Goal: Task Accomplishment & Management: Complete application form

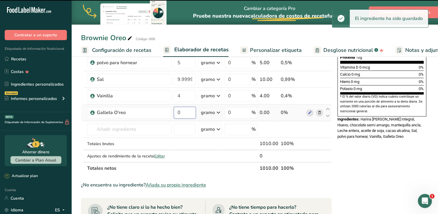
click at [174, 112] on input "0" at bounding box center [185, 113] width 22 height 12
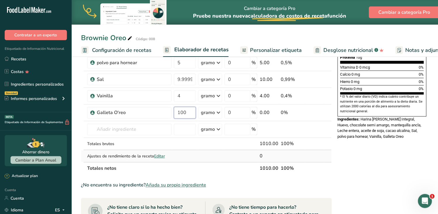
type input "100"
click at [183, 154] on div "Ingrediente * Cantidad * Unidad * Desperdicio * .a-a{fill:#347362;}.b-a{fill:#f…" at bounding box center [206, 49] width 251 height 249
click at [350, 186] on div "Información nutricional 9 porciones por envase Tamaño de la porción 112 gramos …" at bounding box center [383, 139] width 94 height 475
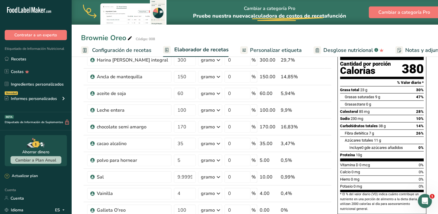
scroll to position [97, 0]
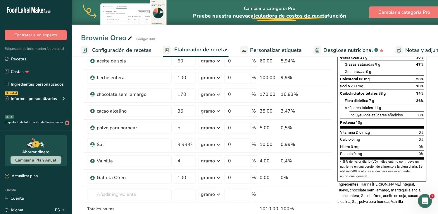
click at [258, 48] on font "Personalizar etiqueta" at bounding box center [276, 50] width 52 height 7
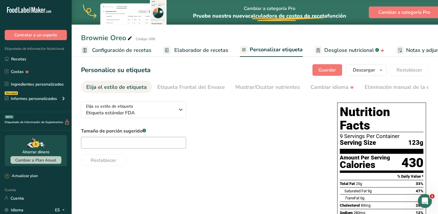
scroll to position [0, 92]
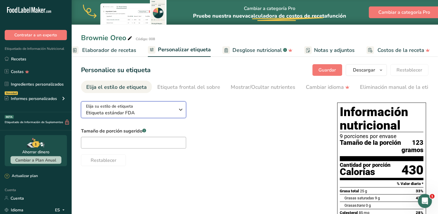
click at [182, 111] on icon "button" at bounding box center [181, 109] width 7 height 11
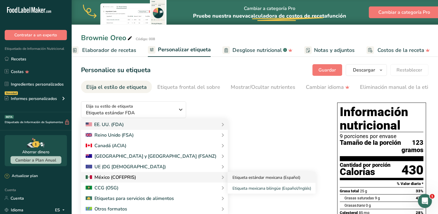
click at [233, 178] on font "Etiqueta estándar mexicana (Español)" at bounding box center [267, 177] width 68 height 6
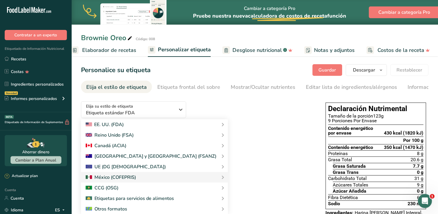
click at [210, 166] on div "Restablecer" at bounding box center [197, 164] width 233 height 14
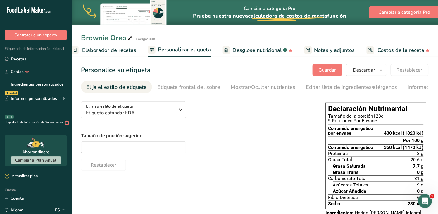
click at [99, 149] on font "Canadá (ACIA)" at bounding box center [110, 145] width 32 height 6
click at [108, 146] on input "text" at bounding box center [133, 147] width 105 height 12
type input "125"
click at [255, 166] on div "Restablecer" at bounding box center [197, 164] width 233 height 14
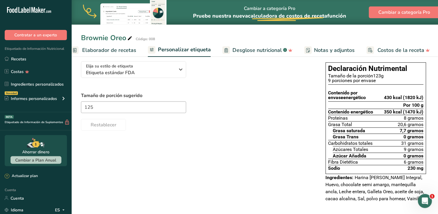
scroll to position [0, 0]
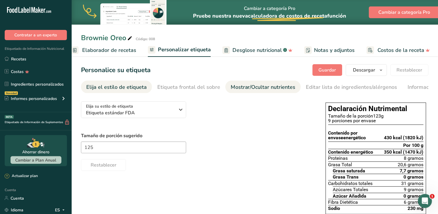
click at [269, 86] on font "Mostrar/Ocultar nutrientes" at bounding box center [263, 86] width 65 height 7
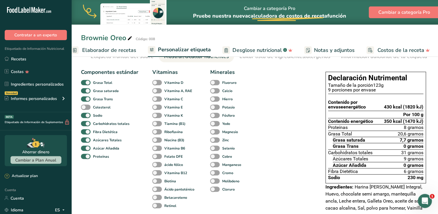
scroll to position [32, 0]
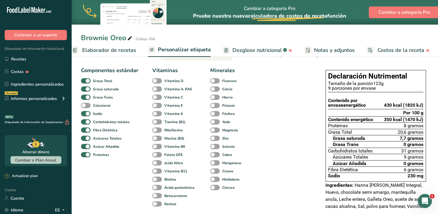
click at [88, 106] on span at bounding box center [86, 106] width 10 height 6
click at [85, 106] on input "Colesterol" at bounding box center [83, 105] width 4 height 4
checkbox input "true"
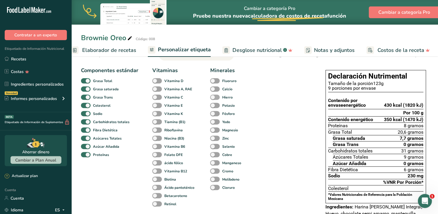
click at [159, 81] on span at bounding box center [157, 81] width 10 height 6
click at [156, 81] on input "Vitamina D" at bounding box center [154, 81] width 4 height 4
checkbox input "true"
click at [217, 91] on span at bounding box center [215, 89] width 10 height 6
click at [214, 91] on input "Calcio" at bounding box center [212, 89] width 4 height 4
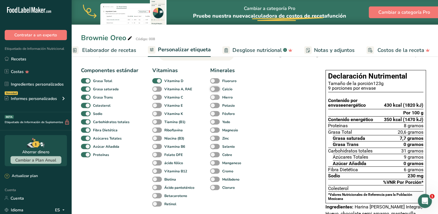
checkbox input "true"
click at [215, 99] on span at bounding box center [215, 97] width 10 height 6
click at [214, 99] on input "Hierro" at bounding box center [212, 97] width 4 height 4
checkbox input "true"
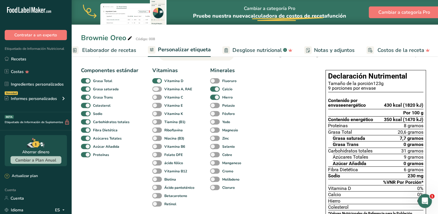
click at [157, 91] on span at bounding box center [157, 89] width 10 height 6
click at [156, 91] on input "Vitamina A, RAE" at bounding box center [154, 89] width 4 height 4
checkbox input "true"
click at [157, 98] on span at bounding box center [157, 97] width 10 height 6
click at [156, 98] on input "Vitamina C" at bounding box center [154, 97] width 4 height 4
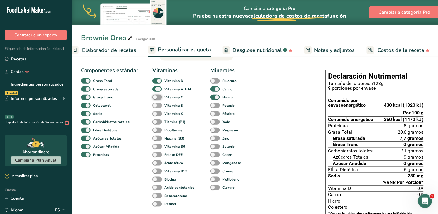
checkbox input "true"
click at [159, 107] on span at bounding box center [157, 106] width 10 height 6
click at [156, 107] on input "Vitamina E" at bounding box center [154, 105] width 4 height 4
checkbox input "true"
click at [158, 114] on span at bounding box center [157, 114] width 10 height 6
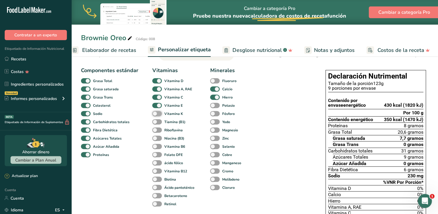
click at [156, 114] on input "Vitamina K" at bounding box center [154, 113] width 4 height 4
checkbox input "true"
click at [159, 121] on span at bounding box center [157, 122] width 10 height 6
click at [156, 121] on input "Tiamina (B1)" at bounding box center [154, 122] width 4 height 4
checkbox input "true"
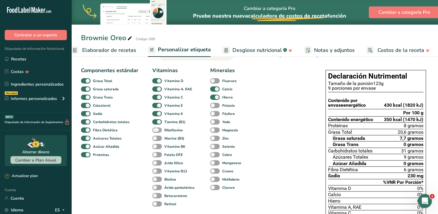
click at [159, 129] on span at bounding box center [157, 130] width 10 height 6
click at [156, 129] on input "Riboflavina" at bounding box center [154, 130] width 4 height 4
checkbox input "true"
click at [158, 138] on span at bounding box center [157, 138] width 10 height 6
click at [156, 138] on input "Niacina (B3)" at bounding box center [154, 138] width 4 height 4
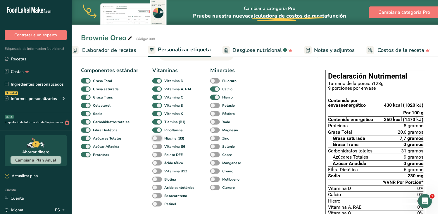
checkbox input "true"
click at [159, 147] on span at bounding box center [157, 147] width 10 height 6
click at [156, 147] on input "Vitamina B6" at bounding box center [154, 146] width 4 height 4
checkbox input "true"
click at [158, 172] on span at bounding box center [157, 171] width 10 height 6
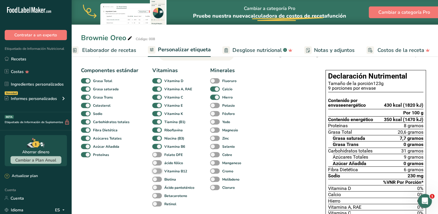
click at [156, 172] on input "Vitamina B12" at bounding box center [154, 171] width 4 height 4
checkbox input "true"
click at [216, 130] on span at bounding box center [215, 130] width 10 height 6
click at [214, 130] on input "Magnesio" at bounding box center [212, 130] width 4 height 4
checkbox input "true"
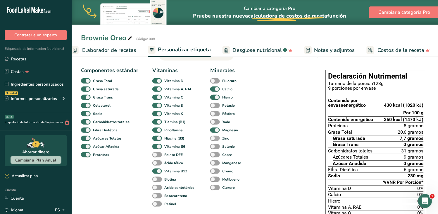
click at [215, 140] on span at bounding box center [215, 138] width 10 height 6
click at [214, 140] on input "Zinc" at bounding box center [212, 138] width 4 height 4
checkbox input "true"
click at [113, 177] on div "Componentes estándar Grasa Total Grasa saturada Grasa Trans Colesterol Sodio Ca…" at bounding box center [109, 136] width 57 height 141
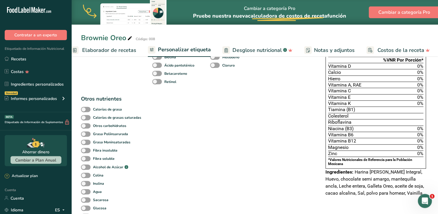
scroll to position [0, 0]
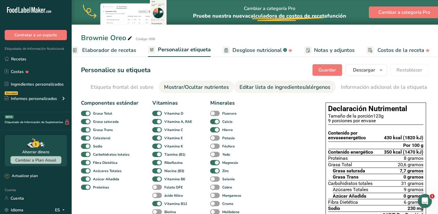
click at [274, 85] on font "Editar lista de ingredientes/alérgenos" at bounding box center [285, 86] width 91 height 7
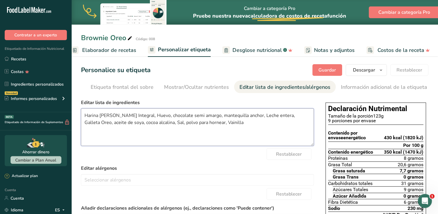
click at [87, 115] on textarea "Harina [PERSON_NAME] Integral, Huevo, chocolate semi amargo, mantequilla anchor…" at bounding box center [197, 126] width 233 height 37
click at [134, 116] on textarea "harina [PERSON_NAME] Integral, Huevo, chocolate semi amargo, mantequilla anchor…" at bounding box center [197, 126] width 233 height 37
click at [136, 116] on textarea "harina [PERSON_NAME] Integral,huevo, chocolate semi amargo, mantequilla anchor,…" at bounding box center [197, 126] width 233 height 37
click at [240, 115] on textarea "harina [PERSON_NAME] Integral, huevo, chocolate semi amargo, mantequilla anchor…" at bounding box center [197, 126] width 233 height 37
click at [259, 113] on textarea "harina [PERSON_NAME] Integral, huevo, chocolate semi amargo, mantequilla, leche…" at bounding box center [197, 126] width 233 height 37
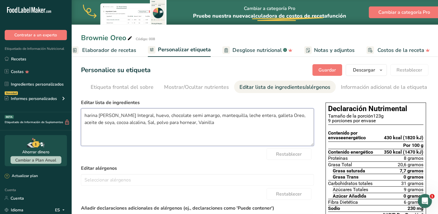
click at [274, 118] on textarea "harina [PERSON_NAME] Integral, huevo, chocolate semi amargo, mantequilla, leche…" at bounding box center [197, 126] width 233 height 37
drag, startPoint x: 125, startPoint y: 124, endPoint x: 159, endPoint y: 122, distance: 34.9
click at [125, 124] on textarea "harina [PERSON_NAME] Integral, huevo, chocolate semi amargo, mantequilla, leche…" at bounding box center [197, 126] width 233 height 37
click at [163, 125] on textarea "harina [PERSON_NAME] Integral, huevo, chocolate semi amargo, mantequilla, leche…" at bounding box center [197, 126] width 233 height 37
drag, startPoint x: 118, startPoint y: 123, endPoint x: 196, endPoint y: 120, distance: 78.2
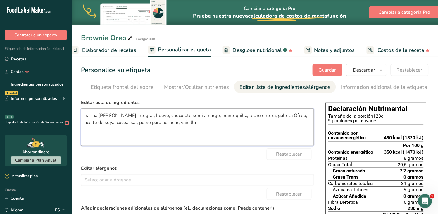
click at [118, 123] on textarea "harina [PERSON_NAME] Integral, huevo, chocolate semi amargo, mantequilla, leche…" at bounding box center [197, 126] width 233 height 37
click at [184, 122] on textarea "harina [PERSON_NAME] Integral, huevo, chocolate semi amargo, mantequilla, leche…" at bounding box center [197, 126] width 233 height 37
click at [197, 136] on textarea "harina [PERSON_NAME] Integral, huevo, chocolate semi amargo, mantequilla, leche…" at bounding box center [197, 126] width 233 height 37
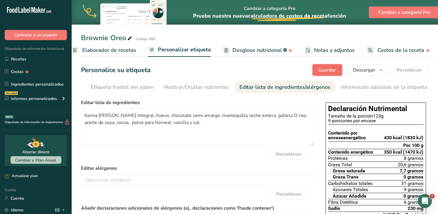
click at [319, 69] on font "Guardar" at bounding box center [328, 70] width 18 height 6
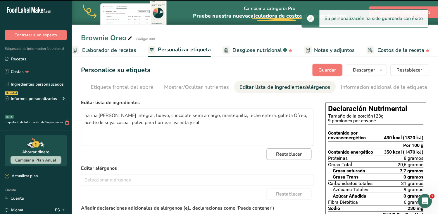
type textarea "harina [PERSON_NAME] Integral, huevo, chocolate semi amargo, mantequilla, leche…"
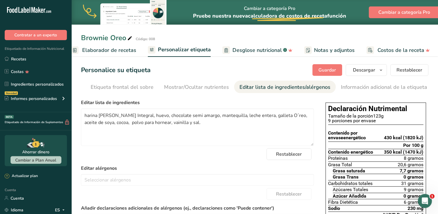
click at [118, 51] on font "Elaborador de recetas" at bounding box center [109, 50] width 54 height 7
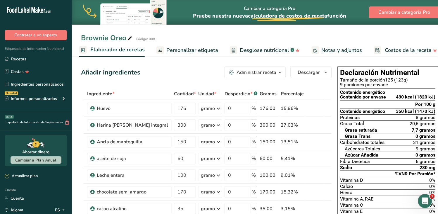
click at [376, 83] on div "9 porciones por envase" at bounding box center [388, 84] width 95 height 5
click at [378, 84] on div "9 porciones por envase" at bounding box center [388, 84] width 95 height 5
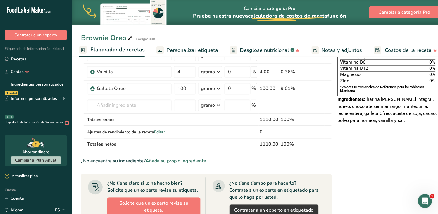
click at [379, 163] on div "Declaración Nutrimental Tamaño de la porción 125 (123g) 9 porciones por envase …" at bounding box center [388, 115] width 105 height 475
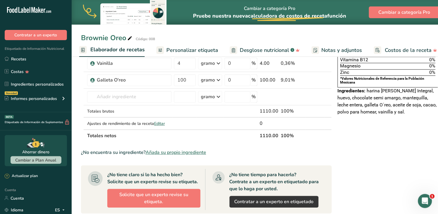
scroll to position [48, 0]
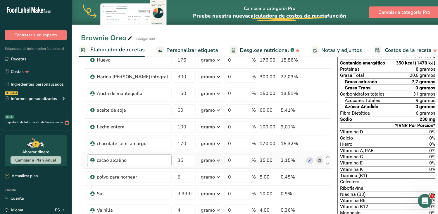
click at [28, 59] on link "Recetas" at bounding box center [36, 58] width 72 height 11
click at [21, 59] on font "Recetas" at bounding box center [18, 59] width 15 height 6
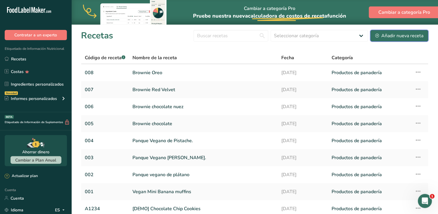
click at [392, 37] on font "Añadir nueva receta" at bounding box center [403, 35] width 42 height 6
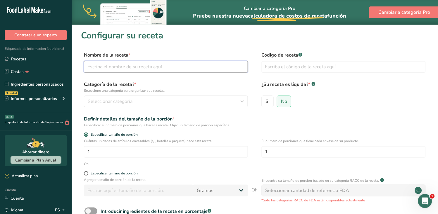
click at [112, 68] on input "text" at bounding box center [166, 67] width 164 height 12
paste input "Brownie matcha"
click at [132, 69] on input "Brownie matcha" at bounding box center [166, 67] width 164 height 12
type input "Brownie matcha"
click at [279, 66] on input "text" at bounding box center [344, 67] width 164 height 12
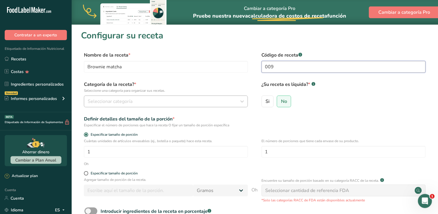
type input "009"
click at [96, 102] on font "Seleccionar categoría" at bounding box center [110, 101] width 45 height 6
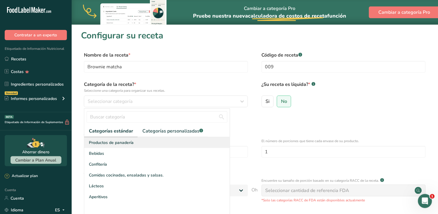
click at [121, 141] on font "Productos de panadería" at bounding box center [111, 143] width 45 height 6
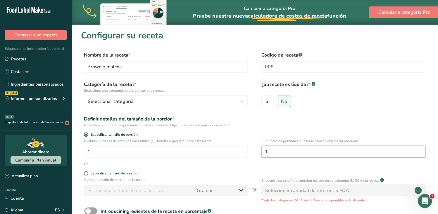
click at [288, 149] on input "1" at bounding box center [344, 152] width 164 height 12
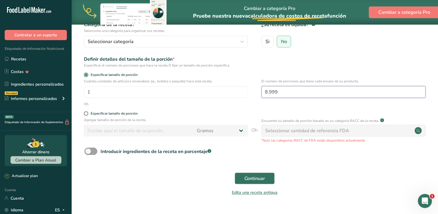
scroll to position [65, 0]
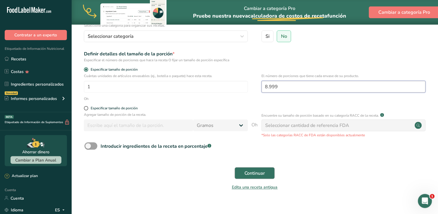
type input "8.999"
click at [257, 173] on font "Continuar" at bounding box center [255, 173] width 21 height 6
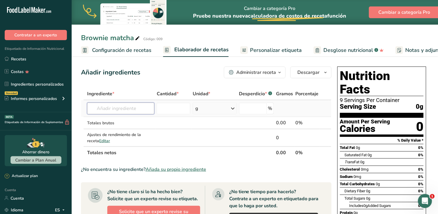
click at [107, 109] on input "text" at bounding box center [120, 108] width 67 height 12
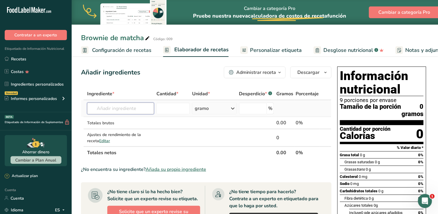
click at [109, 107] on input "text" at bounding box center [120, 108] width 67 height 12
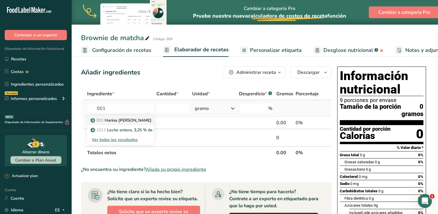
click at [111, 120] on font "Harina [PERSON_NAME]" at bounding box center [128, 120] width 47 height 6
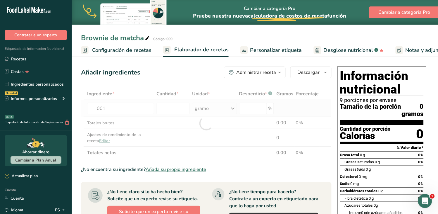
type input "Huevo"
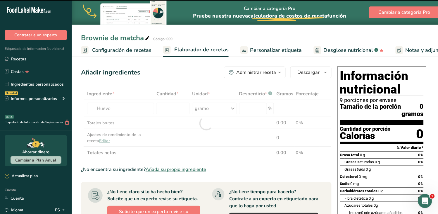
type input "0"
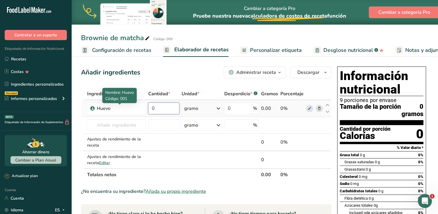
click at [158, 109] on input "0" at bounding box center [163, 108] width 31 height 12
type input "176"
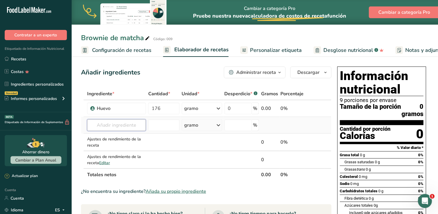
click at [129, 124] on div "Ingrediente * Cantidad * Unidad * Desperdicio * .a-a{fill:#347362;}.b-a{fill:#f…" at bounding box center [206, 133] width 251 height 93
click at [110, 135] on font "Huevo" at bounding box center [111, 137] width 12 height 6
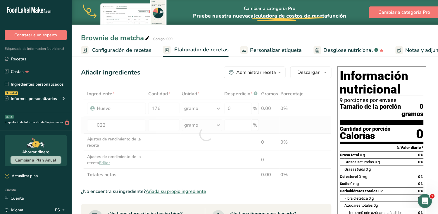
type input "Harina [PERSON_NAME] Integral"
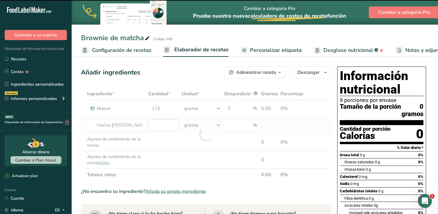
type input "0"
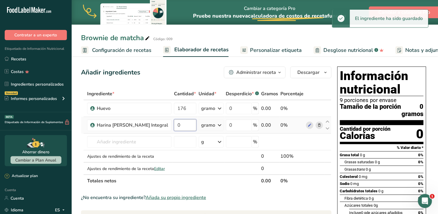
click at [174, 125] on input "0" at bounding box center [185, 125] width 23 height 12
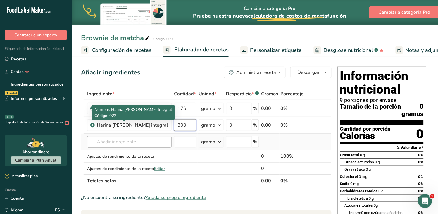
type input "300"
click at [91, 140] on div "Ingrediente * Cantidad * Unidad * Desperdicio * .a-a{fill:#347362;}.b-a{fill:#f…" at bounding box center [206, 136] width 251 height 99
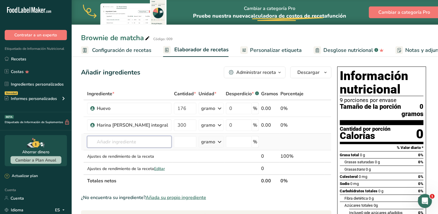
click at [107, 136] on input "text" at bounding box center [129, 142] width 85 height 12
click at [107, 139] on input "text" at bounding box center [129, 142] width 85 height 12
click at [104, 142] on input "text" at bounding box center [129, 142] width 85 height 12
click at [104, 138] on input "text" at bounding box center [129, 142] width 85 height 12
click at [113, 152] on font "Harina [PERSON_NAME] integral" at bounding box center [136, 154] width 62 height 6
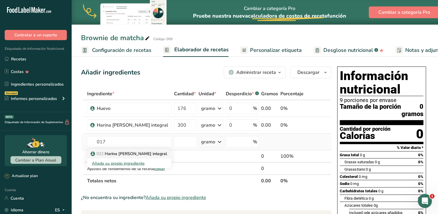
type input "mantequilla anchor"
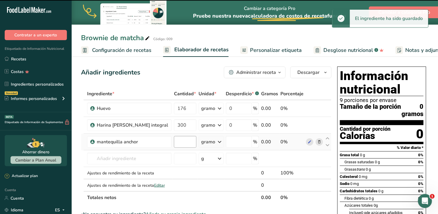
type input "0"
click at [174, 142] on input "0" at bounding box center [185, 142] width 23 height 12
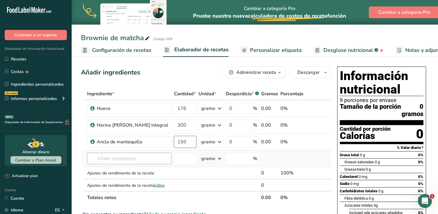
type input "150"
click at [133, 154] on div "Ingrediente * Cantidad * Unidad * Desperdicio * .a-a{fill:#347362;}.b-a{fill:#f…" at bounding box center [206, 145] width 251 height 116
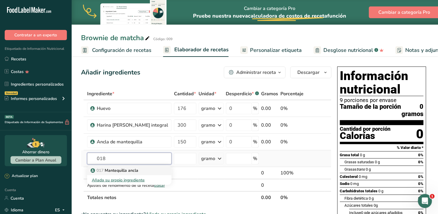
type input "018"
click at [119, 170] on font "Mantequilla ancla" at bounding box center [122, 170] width 34 height 6
type input "aceite de soya"
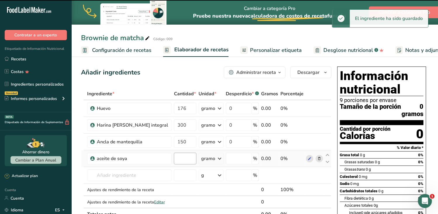
type input "0"
click at [174, 158] on input "0" at bounding box center [185, 158] width 23 height 12
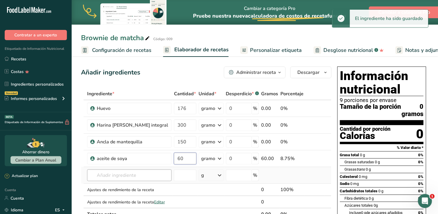
type input "60"
click at [136, 173] on div "Ingrediente * Cantidad * Unidad * Desperdicio * .a-a{fill:#347362;}.b-a{fill:#f…" at bounding box center [206, 153] width 251 height 133
click at [130, 177] on input "text" at bounding box center [129, 175] width 85 height 12
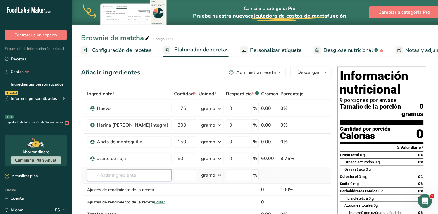
type input "l"
click at [122, 156] on font "aceite de soja" at bounding box center [118, 155] width 26 height 6
type input "Leche entera"
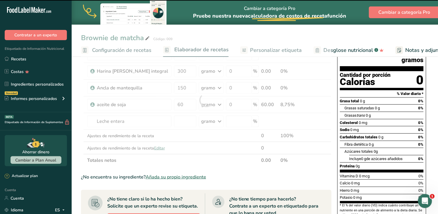
scroll to position [65, 0]
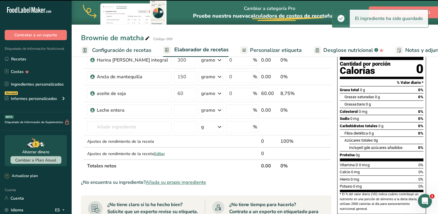
type input "0"
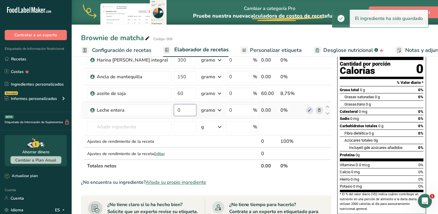
click at [174, 110] on input "0" at bounding box center [185, 110] width 23 height 12
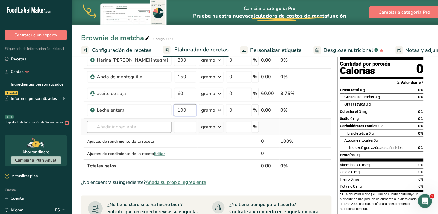
type input "100"
click at [118, 128] on div "Ingrediente * Cantidad * Unidad * Desperdicio * .a-a{fill:#347362;}.b-a{fill:#f…" at bounding box center [206, 97] width 251 height 149
click at [155, 185] on font "Añada su propio ingrediente" at bounding box center [176, 182] width 61 height 6
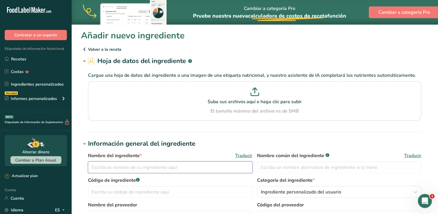
click at [109, 167] on input "text" at bounding box center [170, 167] width 165 height 12
click at [132, 168] on input "chocolate blanco" at bounding box center [170, 167] width 165 height 12
drag, startPoint x: 128, startPoint y: 167, endPoint x: 92, endPoint y: 169, distance: 35.7
click at [92, 169] on input "chocolate blanco" at bounding box center [170, 167] width 165 height 12
type input "chocolate blanco"
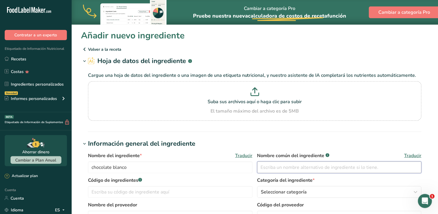
click at [273, 167] on input "text" at bounding box center [339, 167] width 165 height 12
paste input "chocolate blanco"
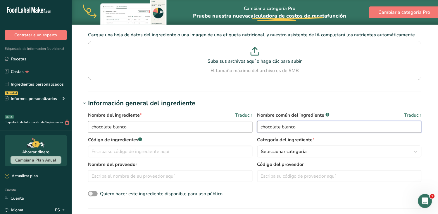
scroll to position [65, 0]
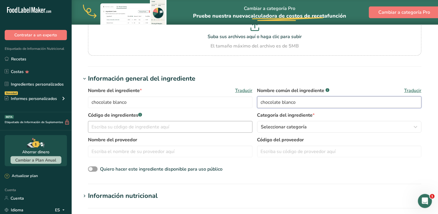
type input "chocolate blanco"
click at [126, 128] on input "text" at bounding box center [170, 127] width 165 height 12
click at [130, 128] on input "text" at bounding box center [170, 127] width 165 height 12
click at [132, 129] on input "text" at bounding box center [170, 127] width 165 height 12
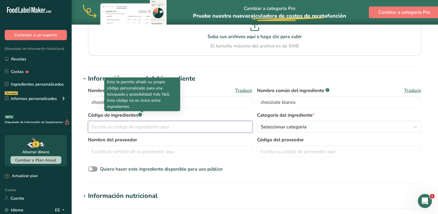
click at [136, 125] on input "text" at bounding box center [170, 127] width 165 height 12
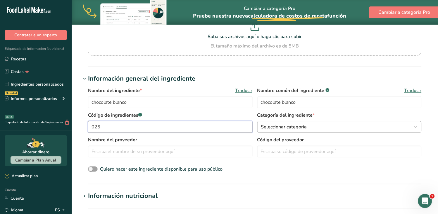
type input "026"
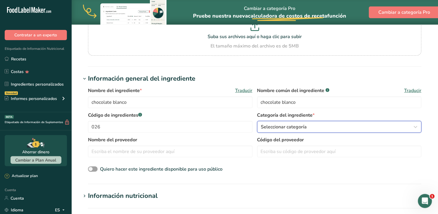
click at [300, 126] on font "Seleccionar categoría" at bounding box center [284, 126] width 46 height 6
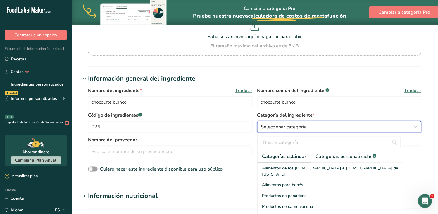
click at [333, 129] on div "Seleccionar categoría" at bounding box center [338, 126] width 154 height 7
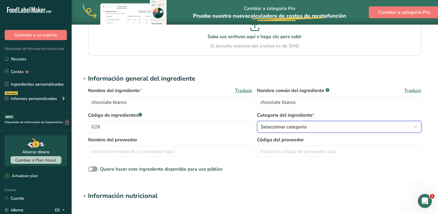
click at [319, 124] on div "Seleccionar categoría" at bounding box center [338, 126] width 154 height 7
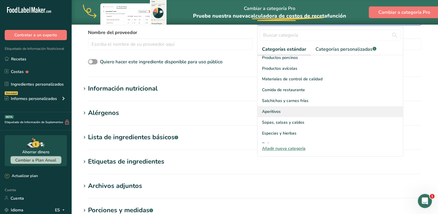
scroll to position [226, 0]
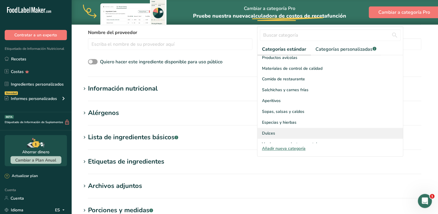
click at [269, 130] on font "Dulces" at bounding box center [268, 133] width 13 height 6
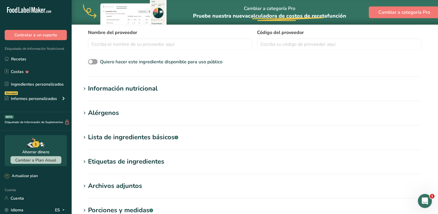
click at [87, 88] on icon at bounding box center [84, 89] width 5 height 8
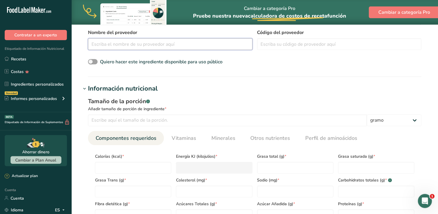
click at [121, 44] on input "text" at bounding box center [170, 44] width 165 height 12
type input "maar"
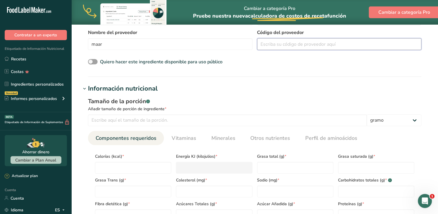
click at [298, 39] on input "text" at bounding box center [339, 44] width 165 height 12
type input "greenhills"
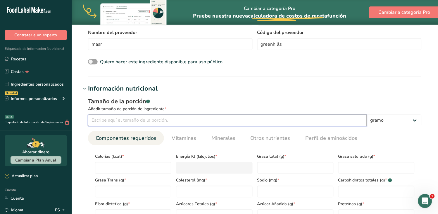
click at [109, 121] on input "number" at bounding box center [227, 120] width 279 height 12
type input "100"
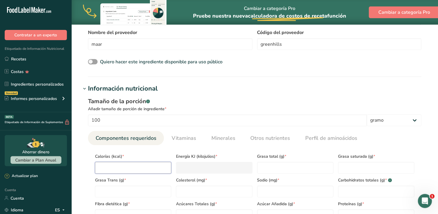
click at [116, 164] on input "number" at bounding box center [133, 168] width 76 height 12
type input "0"
type KJ "0"
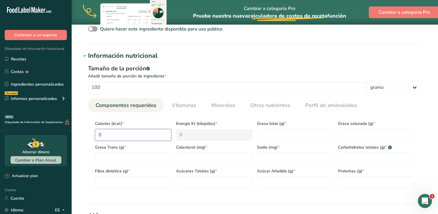
type input "5"
type KJ "20.9"
type input "568"
type KJ "2376.5"
type input "568"
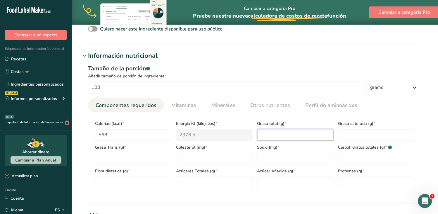
click at [277, 136] on Fat "number" at bounding box center [295, 135] width 76 height 12
type Fat "0"
type Fat "38"
click at [352, 137] on Fat "number" at bounding box center [376, 135] width 76 height 12
type Fat "23"
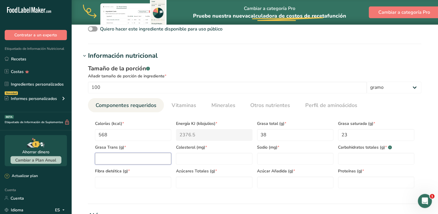
click at [151, 154] on Fat "number" at bounding box center [133, 159] width 76 height 12
type Fat "0"
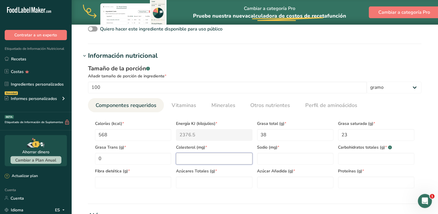
click at [192, 160] on input "number" at bounding box center [214, 159] width 76 height 12
type input "0"
click at [267, 159] on input "number" at bounding box center [295, 159] width 76 height 12
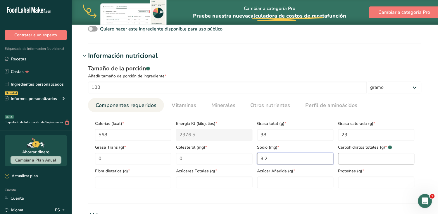
type input "3.2"
click at [345, 157] on Carbohydrates "number" at bounding box center [376, 159] width 76 height 12
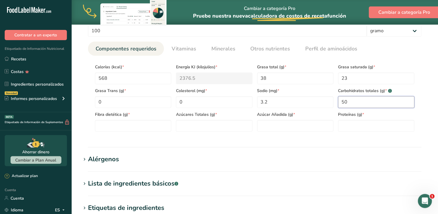
scroll to position [262, 0]
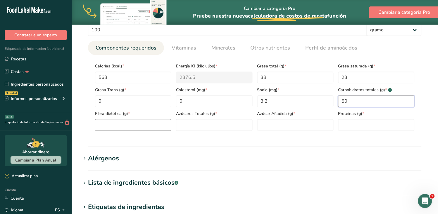
type Carbohydrates "50"
click at [117, 121] on Fiber "number" at bounding box center [133, 125] width 76 height 12
type Fiber "4.6"
click at [201, 126] on Sugars "number" at bounding box center [214, 125] width 76 height 12
type Sugars "29"
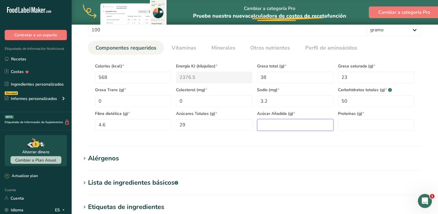
click at [268, 123] on Sugars "number" at bounding box center [295, 125] width 76 height 12
type Sugars "29"
click at [346, 125] on input "number" at bounding box center [376, 125] width 76 height 12
type input "8.7"
click at [108, 78] on input "568" at bounding box center [133, 77] width 76 height 12
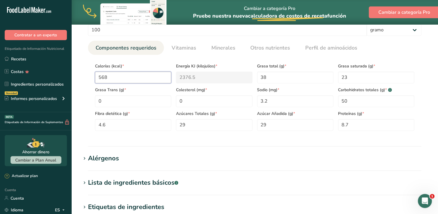
type input "56"
type KJ "234.3"
type input "5"
type KJ "20.9"
type input "55"
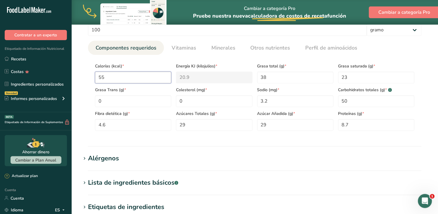
type KJ "230.1"
type input "550"
type KJ "2301.2"
type input "550"
click at [283, 79] on Fat "38" at bounding box center [295, 77] width 76 height 12
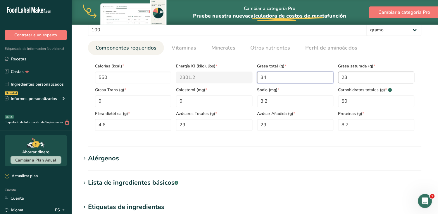
type Fat "34"
click at [358, 79] on Fat "23" at bounding box center [376, 77] width 76 height 12
type Fat "22"
click at [130, 103] on Fat "0" at bounding box center [133, 101] width 76 height 12
click at [195, 105] on input "0" at bounding box center [214, 101] width 76 height 12
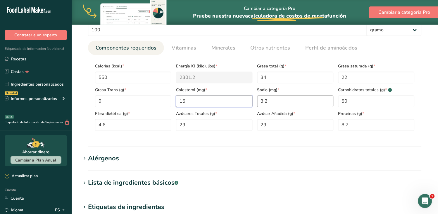
type input "15"
click at [285, 100] on input "3.2" at bounding box center [295, 101] width 76 height 12
type input "140"
click at [353, 102] on Carbohydrates "50" at bounding box center [376, 101] width 76 height 12
type Carbohydrates "54"
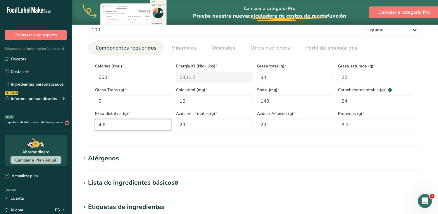
click at [128, 125] on Fiber "4.6" at bounding box center [133, 125] width 76 height 12
type Fiber "2"
click at [194, 123] on Sugars "29" at bounding box center [214, 125] width 76 height 12
type Sugars "43"
click at [271, 124] on Sugars "29" at bounding box center [295, 125] width 76 height 12
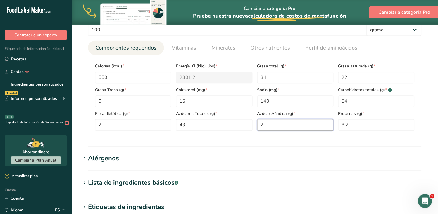
type Sugars "0"
click at [352, 127] on input "8.7" at bounding box center [376, 125] width 76 height 12
type input "8"
click at [332, 142] on section "Información nutricional Tamaño de la porción .a-a{fill:#347362;}.b-a{fill:#fff;…" at bounding box center [255, 70] width 348 height 153
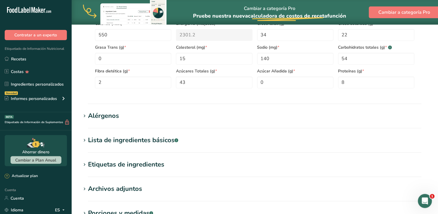
scroll to position [387, 0]
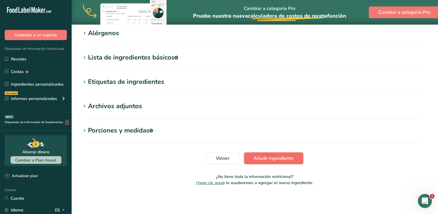
click at [282, 158] on font "Añadir ingrediente" at bounding box center [274, 158] width 40 height 6
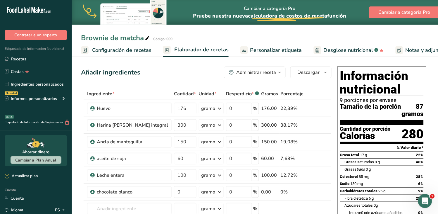
scroll to position [65, 0]
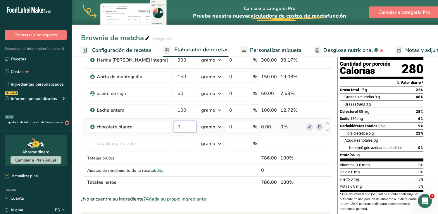
click at [174, 128] on input "0" at bounding box center [185, 127] width 23 height 12
type input "150"
click at [108, 145] on div "Ingrediente * Cantidad * Unidad * Desperdicio * .a-a{fill:#347362;}.b-a{fill:#f…" at bounding box center [206, 106] width 251 height 166
drag, startPoint x: 167, startPoint y: 204, endPoint x: 137, endPoint y: 212, distance: 31.1
click at [167, 202] on font "Añada su propio ingrediente" at bounding box center [176, 199] width 61 height 6
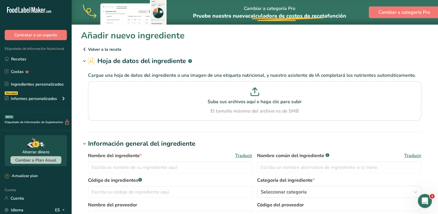
click at [85, 48] on icon at bounding box center [84, 49] width 7 height 11
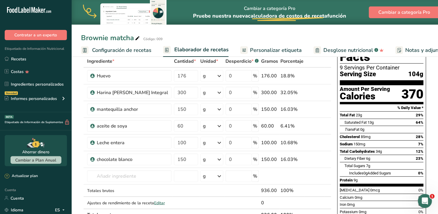
scroll to position [65, 0]
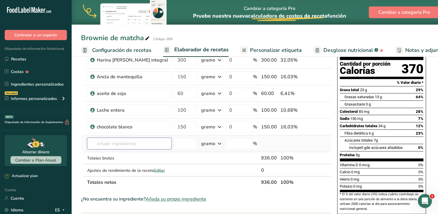
click at [120, 139] on input "text" at bounding box center [129, 143] width 85 height 12
click at [123, 152] on font "Harina [PERSON_NAME]" at bounding box center [128, 155] width 47 height 6
type input "polvo para hornear"
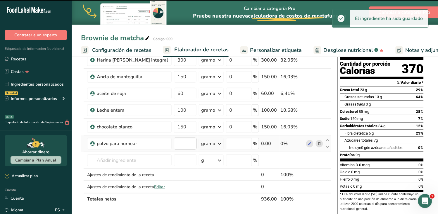
type input "0"
click at [174, 145] on input "0" at bounding box center [185, 143] width 23 height 12
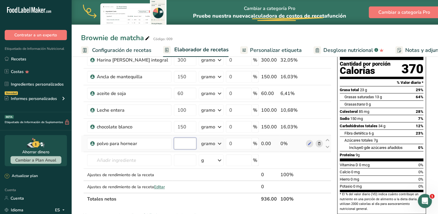
type input "2"
type input "5"
click at [119, 160] on div "Ingrediente * Cantidad * Unidad * Desperdicio * .a-a{fill:#347362;}.b-a{fill:#f…" at bounding box center [206, 114] width 251 height 183
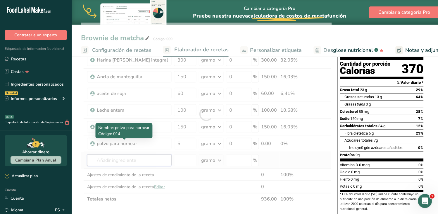
click at [121, 158] on input "text" at bounding box center [129, 160] width 85 height 12
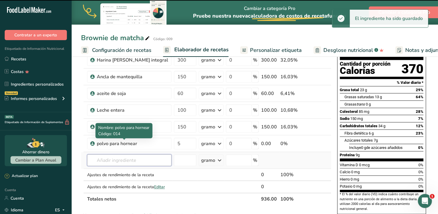
click at [121, 160] on input "text" at bounding box center [129, 160] width 85 height 12
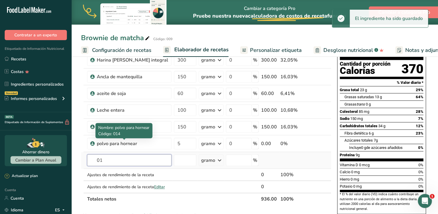
type input "010"
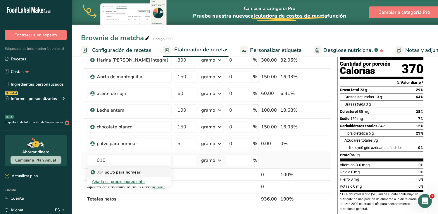
click at [130, 170] on font "polvo para hornear" at bounding box center [123, 172] width 36 height 6
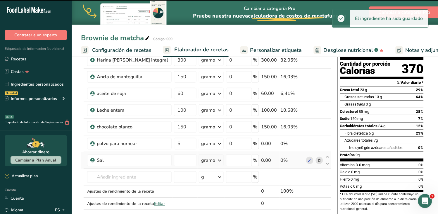
type input "0"
click at [174, 161] on input "0" at bounding box center [185, 160] width 23 height 12
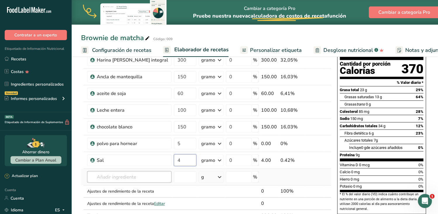
type input "4"
click at [123, 178] on div "Ingrediente * Cantidad * Unidad * Desperdicio * .a-a{fill:#347362;}.b-a{fill:#f…" at bounding box center [206, 122] width 251 height 199
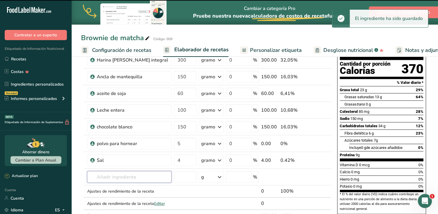
scroll to position [97, 0]
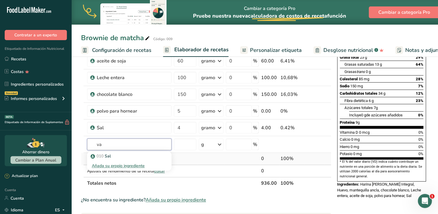
type input "v"
type input "005"
click at [102, 155] on font "005" at bounding box center [100, 156] width 7 height 6
type input "Vainilla"
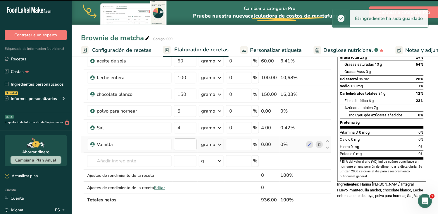
type input "0"
click at [174, 143] on input "0" at bounding box center [185, 144] width 23 height 12
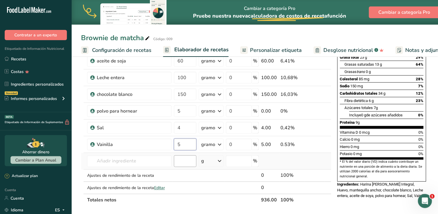
scroll to position [130, 0]
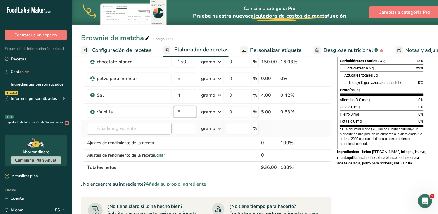
type input "5"
click at [133, 130] on div "Ingrediente * Cantidad * Unidad * Desperdicio * .a-a{fill:#347362;}.b-a{fill:#f…" at bounding box center [206, 66] width 251 height 216
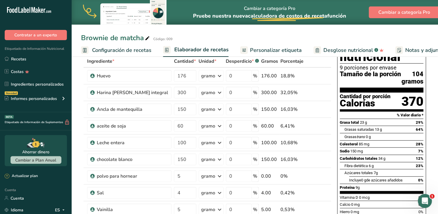
scroll to position [0, 0]
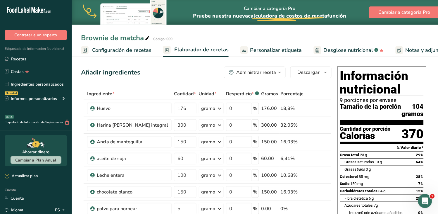
click at [286, 50] on font "Personalizar etiqueta" at bounding box center [276, 50] width 52 height 7
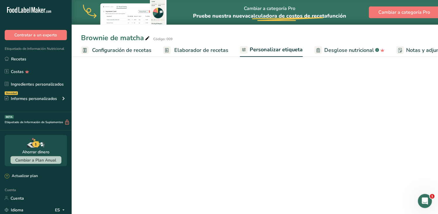
scroll to position [0, 92]
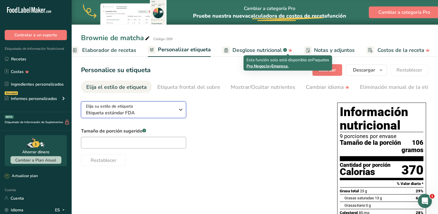
click at [180, 109] on icon "button" at bounding box center [181, 109] width 7 height 11
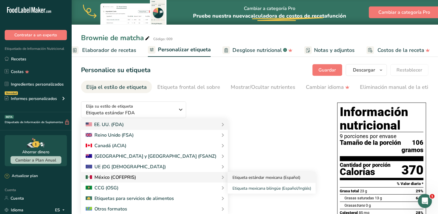
click at [233, 177] on font "Etiqueta estándar mexicana (Español)" at bounding box center [267, 177] width 68 height 6
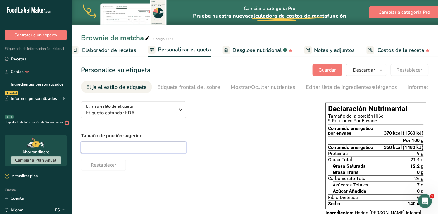
click at [159, 147] on input "text" at bounding box center [133, 147] width 105 height 12
type input "125"
click at [218, 148] on div "125" at bounding box center [197, 147] width 233 height 12
click at [314, 88] on font "Editar lista de ingredientes/alérgenos" at bounding box center [351, 86] width 91 height 7
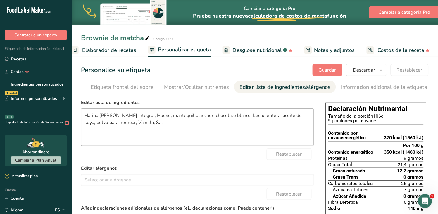
scroll to position [32, 0]
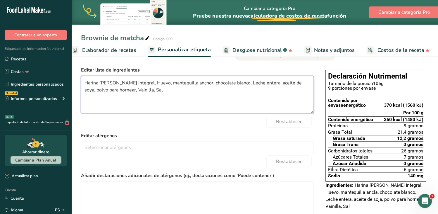
click at [88, 82] on textarea "Harina [PERSON_NAME] Integral, Huevo, mantequilla anchor, chocolate blanco, Lec…" at bounding box center [197, 94] width 233 height 37
click at [138, 85] on textarea "harina [PERSON_NAME] Integral, Huevo, mantequilla anchor, chocolate blanco, Lec…" at bounding box center [197, 94] width 233 height 37
click at [189, 82] on textarea "harina [PERSON_NAME] Integral, huevo, mantequilla anchor, chocolate blanco, Lec…" at bounding box center [197, 94] width 233 height 37
click at [214, 82] on textarea "harina [PERSON_NAME] Integral, huevo, mantequilla, chocolate blanco, Leche ente…" at bounding box center [197, 94] width 233 height 37
click at [201, 84] on textarea "harina [PERSON_NAME] Integral, huevo, mantequilla, chocolate, Leche entera, ace…" at bounding box center [197, 94] width 233 height 37
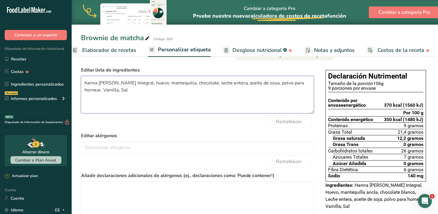
click at [87, 92] on textarea "harina [PERSON_NAME] Integral, huevo, mantequilla, chocolate, leche entera, ace…" at bounding box center [197, 94] width 233 height 37
click at [103, 91] on textarea "harina [PERSON_NAME] Integral, huevo, mantequilla, chocolate, leche entera, ace…" at bounding box center [197, 94] width 233 height 37
click at [113, 91] on textarea "harina [PERSON_NAME] Integral, huevo, mantequilla, chocolate, leche entera, ace…" at bounding box center [197, 94] width 233 height 37
click at [101, 92] on textarea "harina [PERSON_NAME] Integral, huevo, mantequilla, chocolate, leche entera, ace…" at bounding box center [197, 94] width 233 height 37
click at [261, 83] on textarea "harina [PERSON_NAME] Integral, huevo, mantequilla, chocolate, leche entera, ace…" at bounding box center [197, 94] width 233 height 37
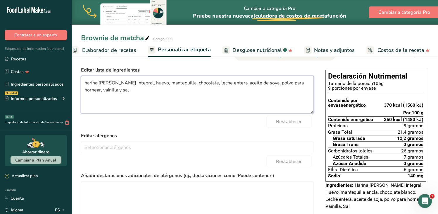
click at [260, 83] on textarea "harina [PERSON_NAME] Integral, huevo, mantequilla, chocolate, leche entera, ace…" at bounding box center [197, 94] width 233 height 37
drag, startPoint x: 269, startPoint y: 84, endPoint x: 279, endPoint y: 84, distance: 9.7
click at [258, 95] on textarea "harina [PERSON_NAME] Integral, huevo, mantequilla, chocolate, leche entera, ace…" at bounding box center [197, 94] width 233 height 37
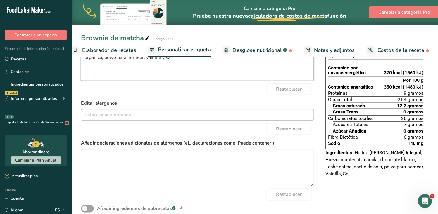
type textarea "harina [PERSON_NAME] Integral, huevo, mantequilla, chocolate, leche entera, ace…"
click at [160, 117] on input "text" at bounding box center [197, 114] width 233 height 9
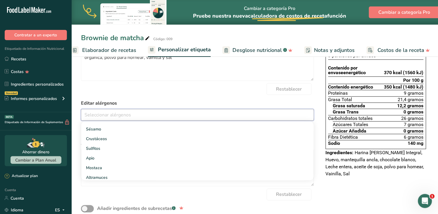
scroll to position [97, 0]
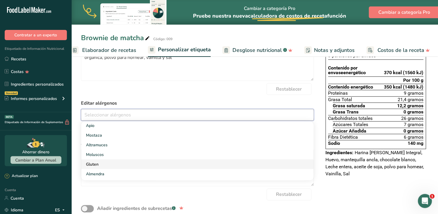
click at [92, 167] on font "Gluten" at bounding box center [92, 164] width 13 height 6
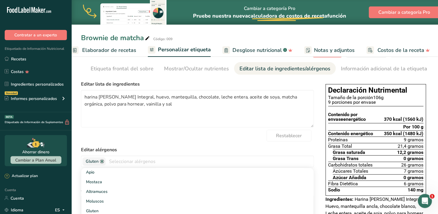
scroll to position [0, 0]
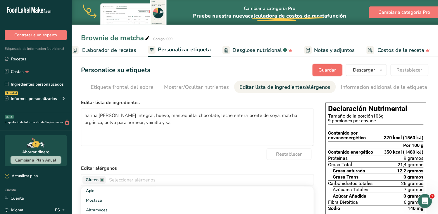
click at [329, 70] on font "Guardar" at bounding box center [328, 70] width 18 height 6
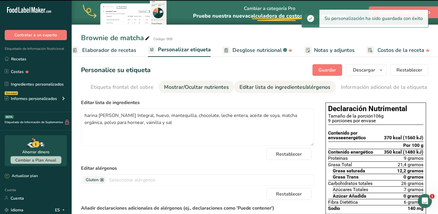
click at [212, 88] on font "Mostrar/Ocultar nutrientes" at bounding box center [196, 86] width 65 height 7
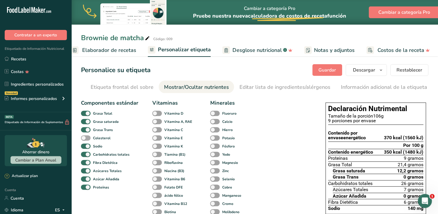
click at [87, 138] on span at bounding box center [86, 138] width 10 height 6
click at [85, 138] on input "Colesterol" at bounding box center [83, 138] width 4 height 4
checkbox input "true"
click at [157, 114] on span at bounding box center [157, 114] width 10 height 6
click at [156, 114] on input "Vitamina D" at bounding box center [154, 113] width 4 height 4
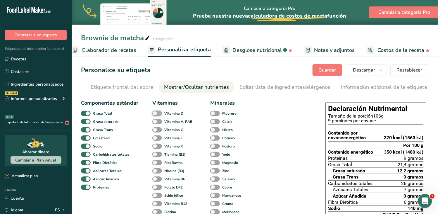
checkbox input "true"
click at [214, 121] on span at bounding box center [215, 122] width 10 height 6
click at [214, 121] on input "Calcio" at bounding box center [212, 121] width 4 height 4
checkbox input "true"
click at [214, 131] on span at bounding box center [215, 130] width 10 height 6
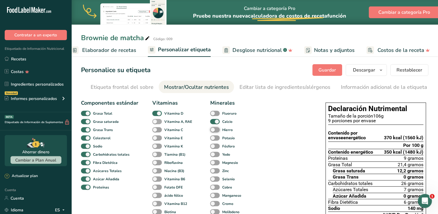
click at [214, 131] on input "Hierro" at bounding box center [212, 130] width 4 height 4
checkbox input "true"
click at [158, 123] on span at bounding box center [157, 122] width 10 height 6
click at [156, 123] on input "Vitamina A, RAE" at bounding box center [154, 121] width 4 height 4
checkbox input "true"
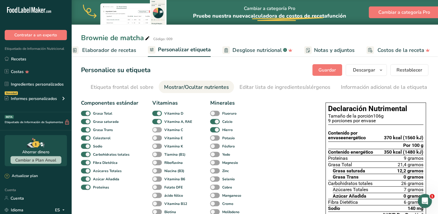
click at [159, 131] on span at bounding box center [157, 130] width 10 height 6
click at [156, 131] on input "Vitamina C" at bounding box center [154, 130] width 4 height 4
checkbox input "true"
click at [159, 139] on span at bounding box center [157, 138] width 10 height 6
click at [156, 139] on input "Vitamina E" at bounding box center [154, 138] width 4 height 4
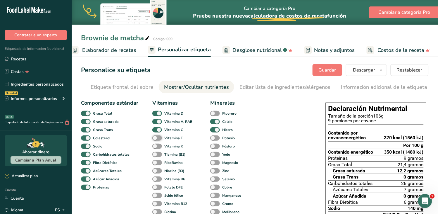
checkbox input "true"
click at [214, 164] on span at bounding box center [215, 163] width 10 height 6
click at [214, 164] on input "Magnesio" at bounding box center [212, 162] width 4 height 4
checkbox input "true"
click at [215, 173] on span at bounding box center [215, 171] width 10 height 6
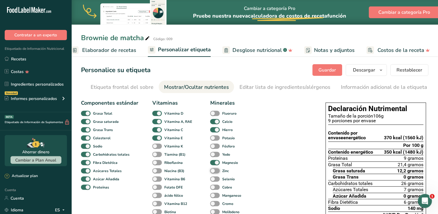
click at [214, 172] on input "Zinc" at bounding box center [212, 171] width 4 height 4
checkbox input "true"
click at [158, 147] on span at bounding box center [157, 146] width 10 height 6
click at [156, 147] on input "Vitamina K" at bounding box center [154, 146] width 4 height 4
checkbox input "true"
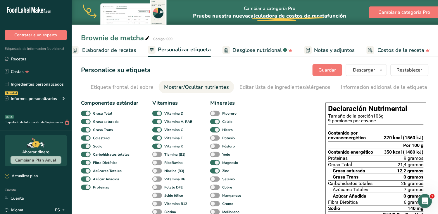
click at [158, 156] on span at bounding box center [157, 155] width 10 height 6
click at [156, 156] on input "Tiamina (B1)" at bounding box center [154, 154] width 4 height 4
checkbox input "true"
click at [158, 163] on span at bounding box center [157, 163] width 10 height 6
click at [156, 163] on input "Riboflavina" at bounding box center [154, 162] width 4 height 4
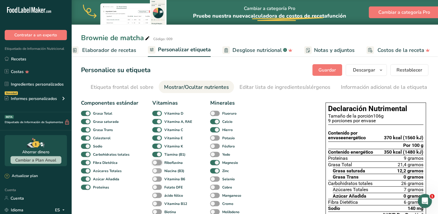
checkbox input "true"
click at [157, 171] on span at bounding box center [157, 171] width 10 height 6
click at [156, 171] on input "Niacina (B3)" at bounding box center [154, 171] width 4 height 4
checkbox input "true"
click at [157, 179] on span at bounding box center [157, 179] width 10 height 6
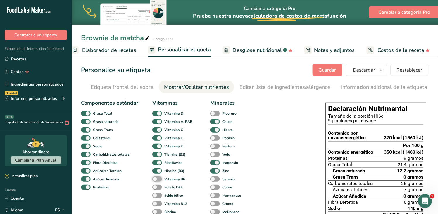
click at [156, 179] on input "Vitamina B6" at bounding box center [154, 179] width 4 height 4
checkbox input "true"
click at [159, 173] on div "Vitaminas Vitamina D Vitamina A, RAE Vitamina C [MEDICAL_DATA] [MEDICAL_DATA] T…" at bounding box center [174, 169] width 44 height 141
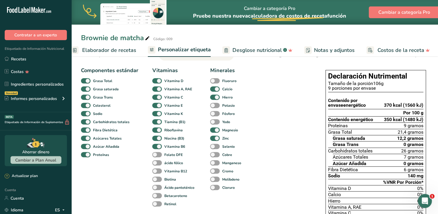
click at [157, 173] on span at bounding box center [157, 171] width 10 height 6
click at [156, 173] on input "Vitamina B12" at bounding box center [154, 171] width 4 height 4
checkbox input "true"
click at [107, 176] on div "Componentes estándar Grasa Total Grasa saturada Grasa Trans Colesterol Sodio Ca…" at bounding box center [109, 136] width 57 height 141
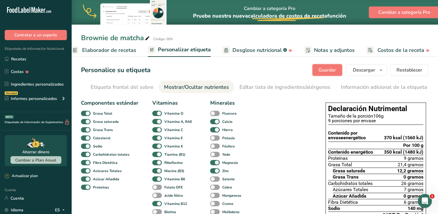
click at [324, 71] on font "Guardar" at bounding box center [328, 70] width 18 height 6
click at [324, 71] on div "Guardar [GEOGRAPHIC_DATA] [PERSON_NAME] qué mostrar en su etiqueta descargada N…" at bounding box center [371, 70] width 116 height 12
click at [115, 49] on font "Elaborador de recetas" at bounding box center [109, 50] width 54 height 7
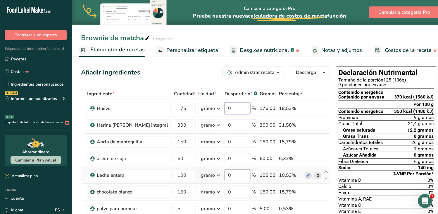
click at [225, 109] on input "0" at bounding box center [238, 108] width 26 height 12
type input "10"
click at [227, 126] on div "Ingrediente * Cantidad * Unidad * Desperdicio * .a-a{fill:#347362;}.b-a{fill:#f…" at bounding box center [205, 195] width 249 height 216
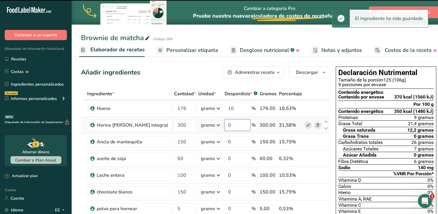
click at [227, 126] on input "0" at bounding box center [238, 125] width 26 height 12
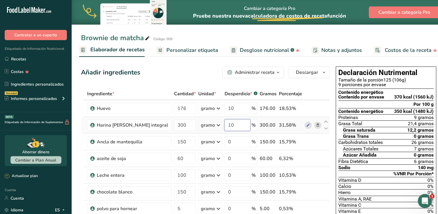
type input "1"
type input "50"
click at [226, 141] on div "Ingrediente * Cantidad * Unidad * Desperdicio * .a-a{fill:#347362;}.b-a{fill:#f…" at bounding box center [205, 195] width 249 height 216
type input "15"
click at [225, 157] on div "Ingrediente * Cantidad * Unidad * Desperdicio * .a-a{fill:#347362;}.b-a{fill:#f…" at bounding box center [205, 195] width 249 height 216
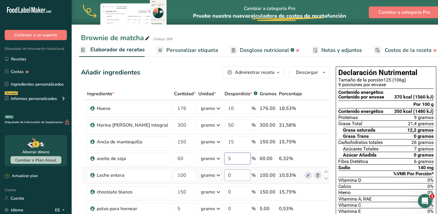
type input "5"
click at [223, 172] on div "Ingrediente * Cantidad * Unidad * Desperdicio * .a-a{fill:#347362;}.b-a{fill:#f…" at bounding box center [205, 195] width 249 height 216
click at [228, 110] on div "Ingrediente * Cantidad * Unidad * Desperdicio * .a-a{fill:#347362;}.b-a{fill:#f…" at bounding box center [205, 195] width 249 height 216
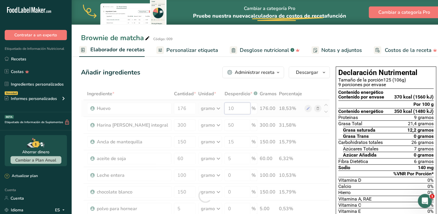
type input "1"
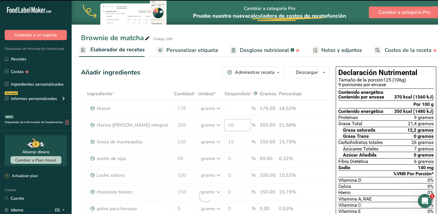
click at [228, 124] on div "Ingrediente * Cantidad * Unidad * Desperdicio * .a-a{fill:#347362;}.b-a{fill:#f…" at bounding box center [205, 195] width 249 height 216
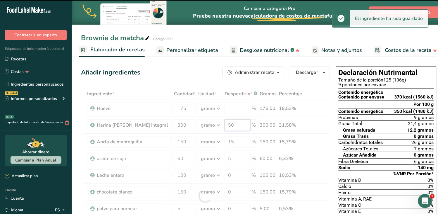
type input "10"
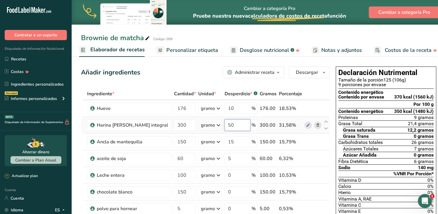
type input "5"
type input "0"
click at [222, 111] on div "Ingrediente * Cantidad * Unidad * Desperdicio * .a-a{fill:#347362;}.b-a{fill:#f…" at bounding box center [205, 195] width 249 height 216
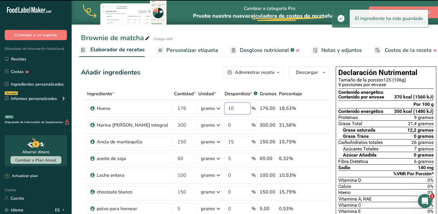
type input "1"
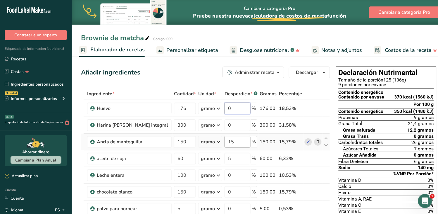
type input "0"
click at [226, 141] on div "Ingrediente * Cantidad * Unidad * Desperdicio * .a-a{fill:#347362;}.b-a{fill:#f…" at bounding box center [205, 195] width 249 height 216
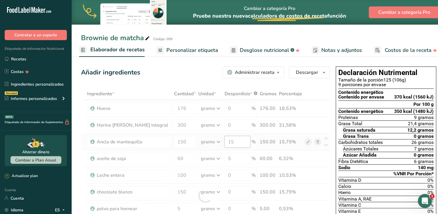
type input "1"
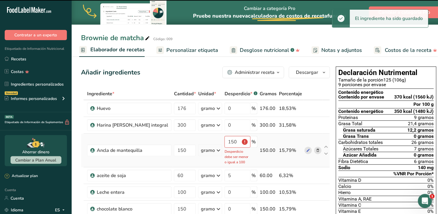
click at [225, 157] on p "Desperdicio debe ser menor o igual a 100" at bounding box center [238, 157] width 26 height 16
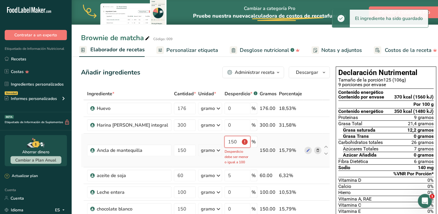
click at [225, 142] on input "150" at bounding box center [238, 142] width 26 height 12
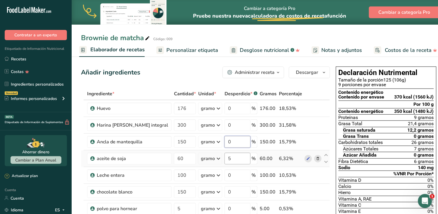
type input "0"
click at [226, 157] on div "Ingrediente * Cantidad * Unidad * Desperdicio * .a-a{fill:#347362;}.b-a{fill:#f…" at bounding box center [205, 195] width 249 height 216
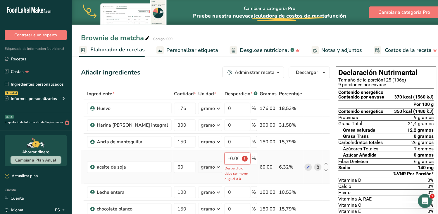
click at [229, 158] on input "-0.000002" at bounding box center [238, 158] width 26 height 12
click at [228, 157] on input "-0.000002" at bounding box center [238, 158] width 26 height 12
click at [260, 153] on td "60.00" at bounding box center [268, 167] width 19 height 34
click at [230, 157] on input "-0.000002" at bounding box center [238, 158] width 26 height 12
click at [230, 160] on input "-0.000002" at bounding box center [238, 158] width 26 height 12
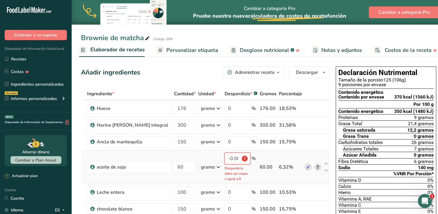
click at [227, 158] on input "-0.000002" at bounding box center [238, 158] width 26 height 12
type input "-2"
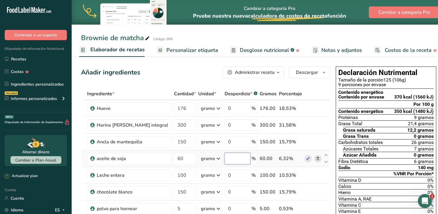
type input "0"
click at [198, 48] on font "Personalizar etiqueta" at bounding box center [192, 50] width 52 height 7
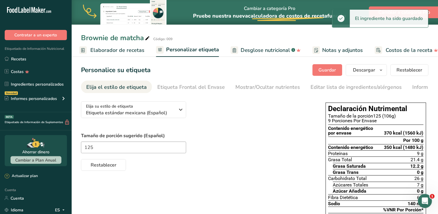
scroll to position [0, 92]
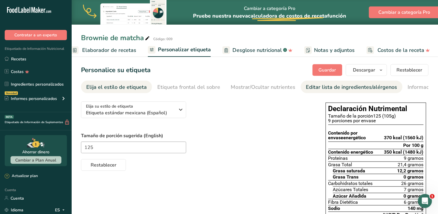
click at [310, 89] on font "Editar lista de ingredientes/alérgenos" at bounding box center [351, 86] width 91 height 7
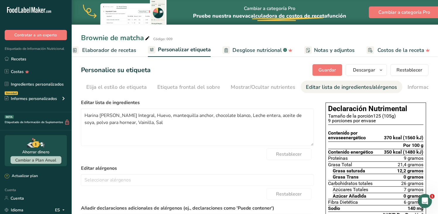
scroll to position [0, 67]
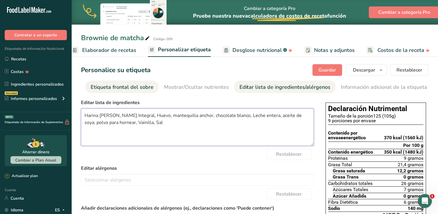
click at [86, 117] on textarea "Harina [PERSON_NAME] Integral, Huevo, mantequilla anchor, chocolate blanco, Lec…" at bounding box center [197, 126] width 233 height 37
click at [137, 116] on textarea "harina [PERSON_NAME] Integral, Huevo, mantequilla anchor, chocolate blanco, Lec…" at bounding box center [197, 126] width 233 height 37
click at [189, 116] on textarea "harina [PERSON_NAME] Integral, huevo, mantequilla anchor, chocolate blanco, Lec…" at bounding box center [197, 126] width 233 height 37
click at [216, 116] on textarea "harina [PERSON_NAME] Integral, huevo, mantequilla, chocolate blanco, Leche ente…" at bounding box center [197, 126] width 233 height 37
drag, startPoint x: 274, startPoint y: 117, endPoint x: 287, endPoint y: 109, distance: 15.3
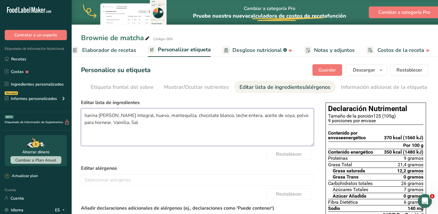
click at [274, 117] on textarea "harina [PERSON_NAME] Integral, huevo, mantequilla, chocolate blanco, leche ente…" at bounding box center [197, 126] width 233 height 37
click at [275, 118] on textarea "harina [PERSON_NAME] Integral, huevo, mantequilla, chocolate blanco, leche ente…" at bounding box center [197, 126] width 233 height 37
drag, startPoint x: 282, startPoint y: 116, endPoint x: 287, endPoint y: 120, distance: 7.1
click at [266, 128] on textarea "harina [PERSON_NAME] Integral, huevo, mantequilla, chocolate blanco, leche ente…" at bounding box center [197, 126] width 233 height 37
click at [287, 138] on textarea "harina [PERSON_NAME] Integral, huevo, mantequilla, chocolate blanco, leche ente…" at bounding box center [197, 126] width 233 height 37
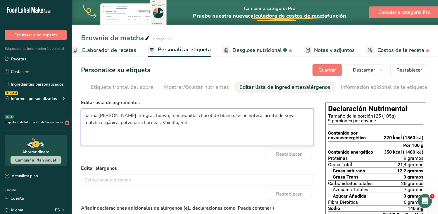
click at [130, 123] on textarea "harina [PERSON_NAME] Integral, huevo, mantequilla, chocolate blanco, leche ente…" at bounding box center [197, 126] width 233 height 37
click at [145, 123] on textarea "harina [PERSON_NAME] Integral, huevo, mantequilla, chocolate blanco, leche ente…" at bounding box center [197, 126] width 233 height 37
click at [154, 124] on textarea "harina [PERSON_NAME] Integral, huevo, mantequilla, chocolate blanco, leche ente…" at bounding box center [197, 126] width 233 height 37
click at [142, 123] on textarea "harina [PERSON_NAME] Integral, huevo, mantequilla, chocolate blanco, leche ente…" at bounding box center [197, 126] width 233 height 37
click at [153, 124] on textarea "harina [PERSON_NAME] Integral, huevo, mantequilla, chocolate blanco, leche ente…" at bounding box center [197, 126] width 233 height 37
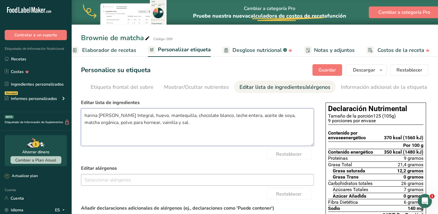
type textarea "harina [PERSON_NAME] Integral, huevo, mantequilla, chocolate blanco, leche ente…"
click at [121, 183] on input "text" at bounding box center [197, 179] width 233 height 9
click at [120, 181] on input "text" at bounding box center [197, 179] width 233 height 9
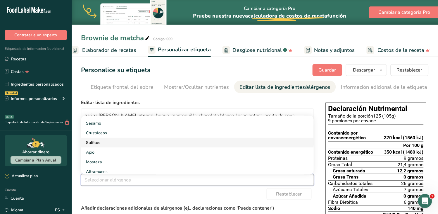
scroll to position [97, 0]
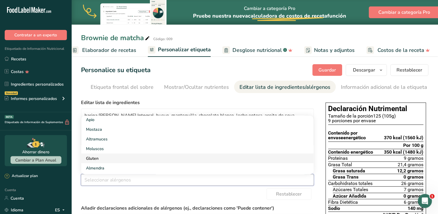
click at [104, 160] on link "Gluten" at bounding box center [197, 158] width 233 height 10
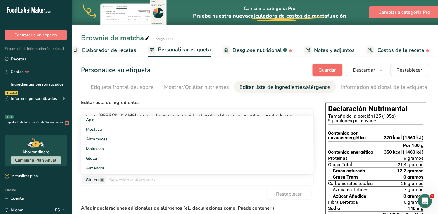
click at [326, 74] on button "Guardar" at bounding box center [328, 70] width 30 height 12
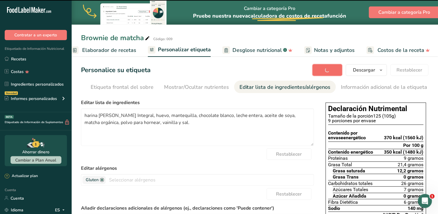
type textarea "harina [PERSON_NAME] Integral, huevo, mantequilla, chocolate blanco, leche ente…"
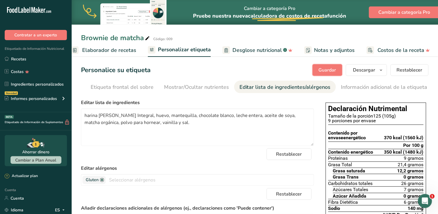
click at [320, 71] on font "Guardar" at bounding box center [328, 70] width 18 height 6
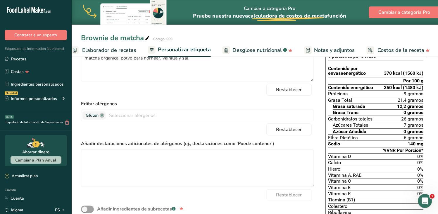
scroll to position [0, 0]
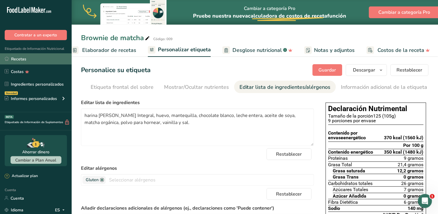
click at [26, 59] on link "Recetas" at bounding box center [36, 58] width 72 height 11
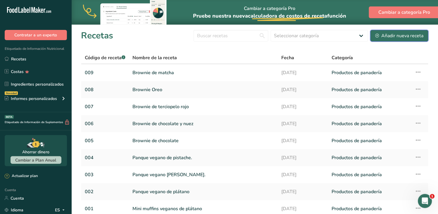
click at [388, 36] on font "Añadir nueva receta" at bounding box center [403, 35] width 42 height 6
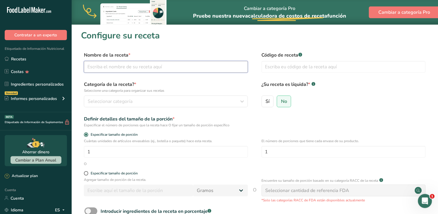
click at [118, 66] on input "text" at bounding box center [166, 67] width 164 height 12
paste input "Blondie limon"
type input "Blondie limon"
click at [269, 69] on input "text" at bounding box center [344, 67] width 164 height 12
type input "010"
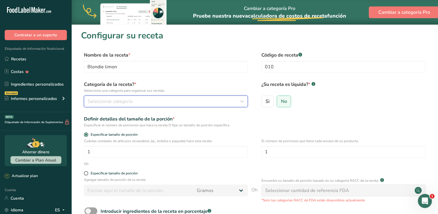
click at [104, 96] on button "Seleccionar categoría" at bounding box center [166, 101] width 164 height 12
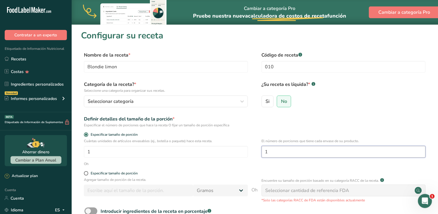
click at [288, 156] on input "1" at bounding box center [344, 152] width 164 height 12
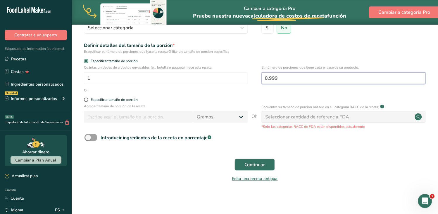
type input "8.999"
click at [244, 161] on button "Continuar" at bounding box center [255, 165] width 40 height 12
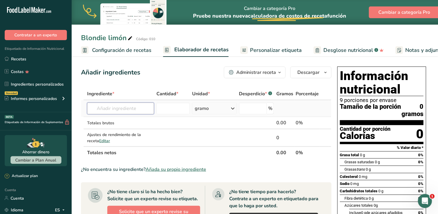
click at [105, 110] on input "text" at bounding box center [120, 108] width 67 height 12
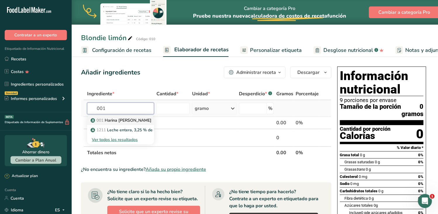
type input "001"
click at [113, 119] on font "Harina [PERSON_NAME]" at bounding box center [128, 120] width 47 height 6
type input "Huevo"
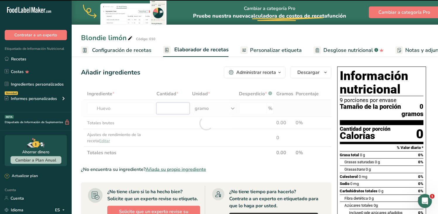
click at [167, 107] on input "number" at bounding box center [173, 108] width 33 height 12
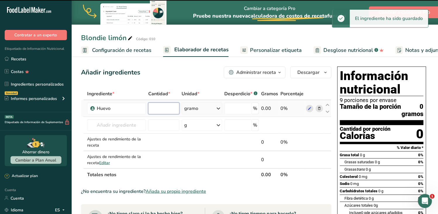
type input "0"
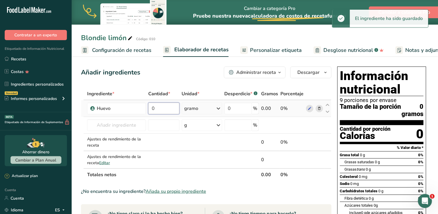
click at [167, 109] on input "0" at bounding box center [163, 108] width 31 height 12
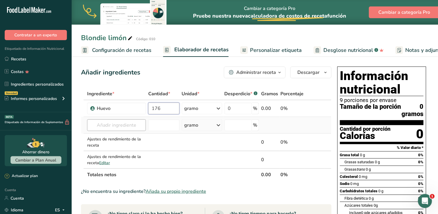
type input "176"
click at [121, 125] on div "Ingrediente * Cantidad * Unidad * Desperdicio * .a-a{fill:#347362;}.b-a{fill:#f…" at bounding box center [206, 133] width 251 height 93
type input "022"
click at [114, 135] on font "Huevo" at bounding box center [111, 137] width 12 height 6
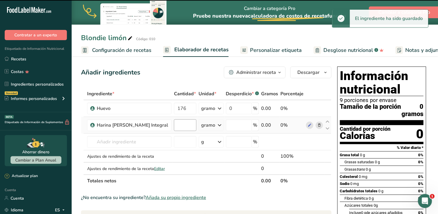
type input "0"
click at [174, 122] on input "0" at bounding box center [185, 125] width 23 height 12
type input "300"
click at [102, 136] on div "Ingrediente * Cantidad * Unidad * Desperdicio * .a-a{fill:#347362;}.b-a{fill:#f…" at bounding box center [206, 136] width 251 height 99
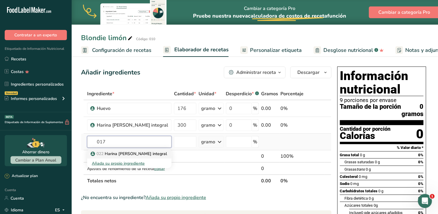
type input "017"
click at [113, 153] on font "Harina [PERSON_NAME] integral" at bounding box center [136, 154] width 62 height 6
type input "mantequilla anchor"
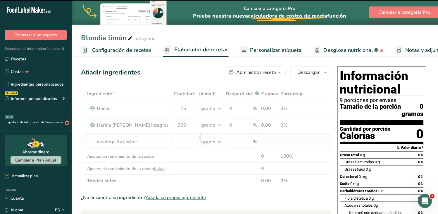
type input "0"
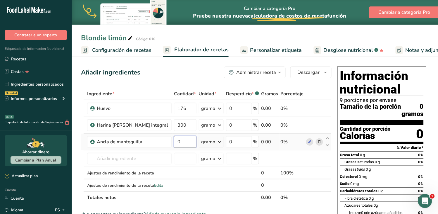
click at [174, 142] on input "0" at bounding box center [185, 142] width 23 height 12
type input "150"
click at [144, 160] on div "Ingrediente * Cantidad * Unidad * Desperdicio * .a-a{fill:#347362;}.b-a{fill:#f…" at bounding box center [206, 145] width 251 height 116
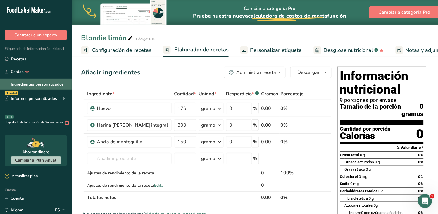
click at [28, 85] on font "Ingredientes personalizados" at bounding box center [37, 84] width 53 height 6
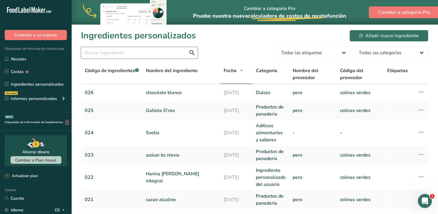
click at [109, 53] on input "text" at bounding box center [139, 53] width 117 height 12
click at [404, 36] on font "Añadir nuevo ingrediente" at bounding box center [393, 35] width 54 height 6
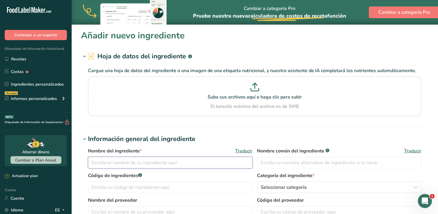
click at [132, 162] on input "text" at bounding box center [170, 163] width 165 height 12
type input "C"
type input "chocolate amargo"
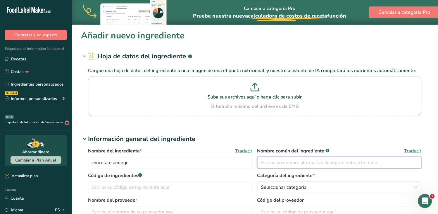
click at [316, 165] on input "text" at bounding box center [339, 163] width 165 height 12
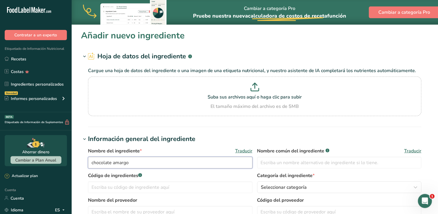
drag, startPoint x: 138, startPoint y: 161, endPoint x: 91, endPoint y: 163, distance: 46.9
click at [91, 163] on input "chocolate amargo" at bounding box center [170, 163] width 165 height 12
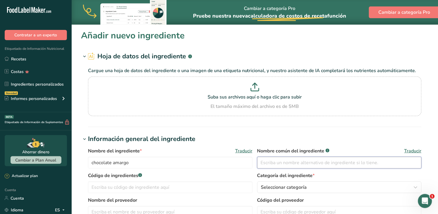
click at [267, 165] on input "text" at bounding box center [339, 163] width 165 height 12
paste input "chocolate amargo"
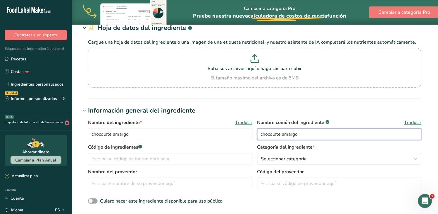
scroll to position [32, 0]
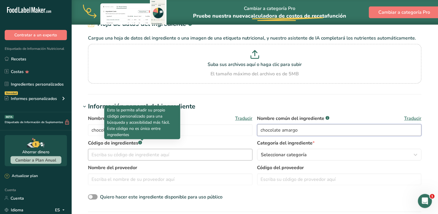
type input "chocolate amargo"
click at [128, 153] on input "text" at bounding box center [170, 155] width 165 height 12
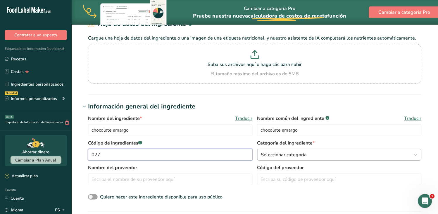
type input "027"
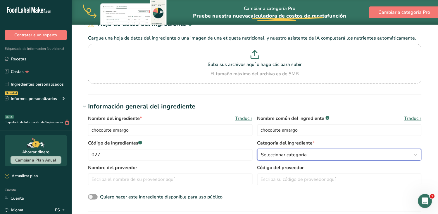
click at [303, 154] on font "Seleccionar categoría" at bounding box center [284, 154] width 46 height 6
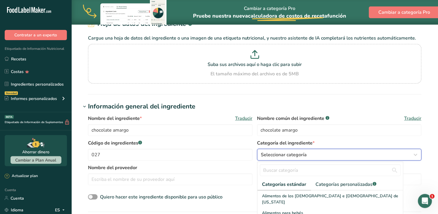
scroll to position [65, 0]
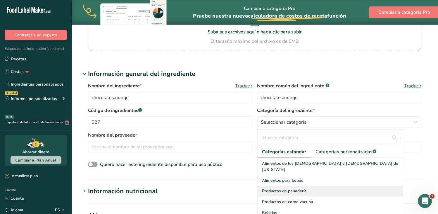
click at [293, 188] on font "Productos de panadería" at bounding box center [284, 191] width 45 height 6
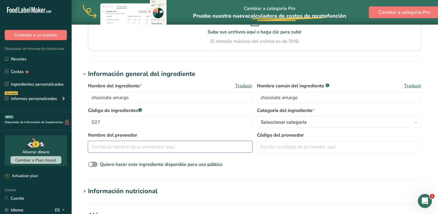
click at [154, 147] on input "text" at bounding box center [170, 147] width 165 height 12
type input "maar"
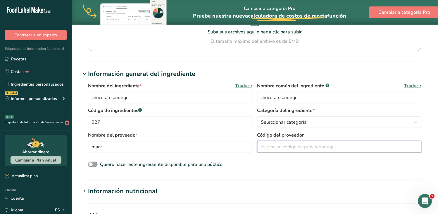
click at [266, 147] on input "text" at bounding box center [339, 147] width 165 height 12
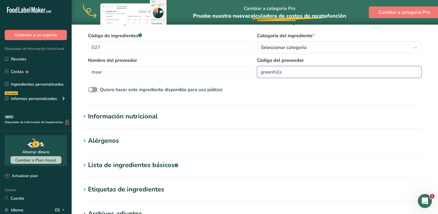
scroll to position [162, 0]
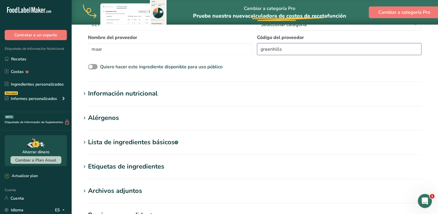
type input "greenhills"
click at [87, 92] on icon at bounding box center [84, 94] width 5 height 8
